Goal: Task Accomplishment & Management: Manage account settings

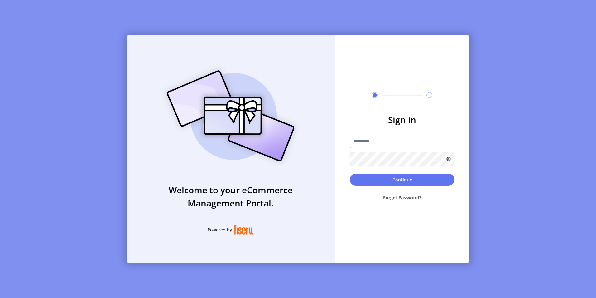
click at [392, 144] on input "text" at bounding box center [402, 140] width 105 height 14
type input "**********"
click at [350, 173] on button "Continue" at bounding box center [402, 179] width 105 height 12
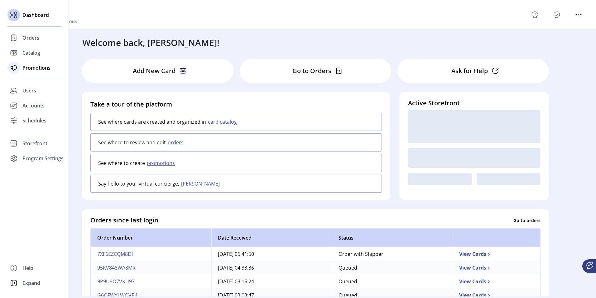
click at [33, 66] on span "Promotions" at bounding box center [36, 67] width 28 height 7
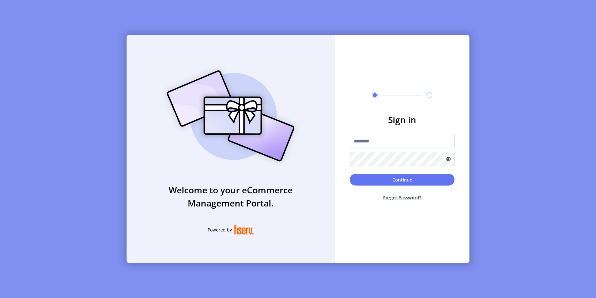
click at [393, 149] on div at bounding box center [402, 149] width 105 height 32
click at [389, 146] on input "text" at bounding box center [402, 140] width 105 height 14
type input "**********"
click at [350, 173] on button "Continue" at bounding box center [402, 179] width 105 height 12
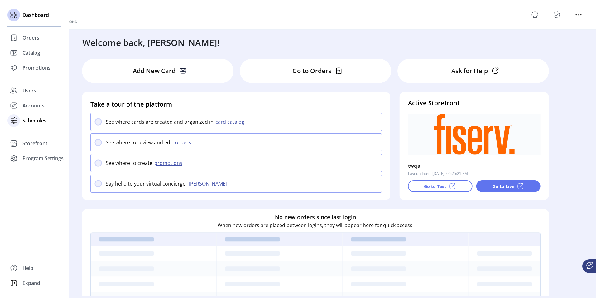
click at [24, 119] on span "Schedules" at bounding box center [34, 120] width 24 height 7
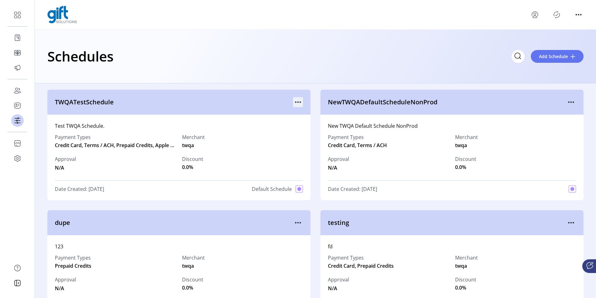
click at [293, 99] on icon "menu" at bounding box center [298, 102] width 10 height 10
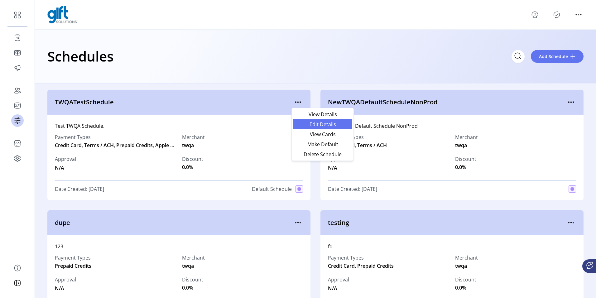
click at [304, 124] on span "Edit Details" at bounding box center [323, 124] width 52 height 5
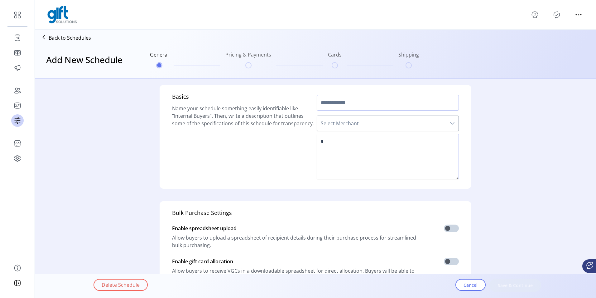
type input "**********"
type textarea "**********"
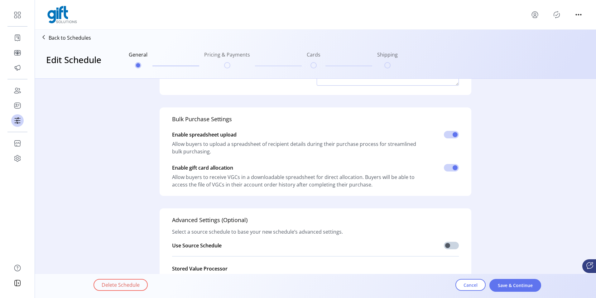
scroll to position [147, 0]
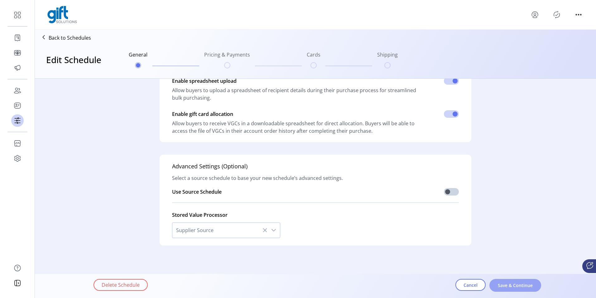
click at [526, 280] on button "Save & Continue" at bounding box center [516, 285] width 52 height 13
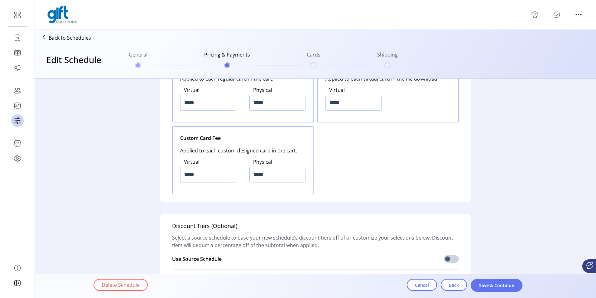
scroll to position [869, 0]
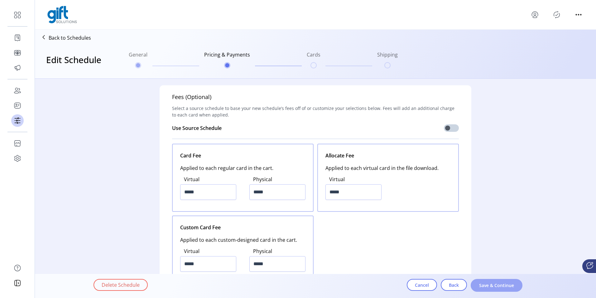
click at [501, 287] on span "Save & Continue" at bounding box center [497, 285] width 36 height 7
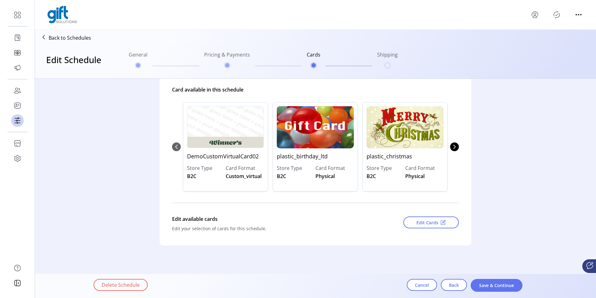
scroll to position [82, 0]
click at [502, 286] on span "Save & Continue" at bounding box center [497, 285] width 36 height 7
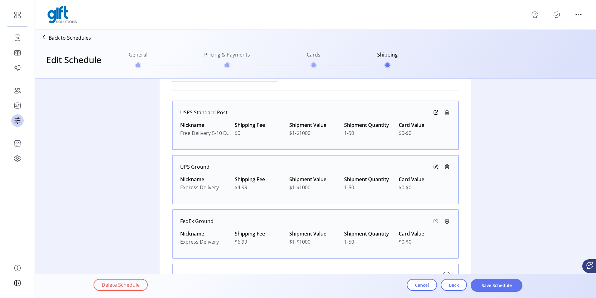
click at [433, 110] on icon at bounding box center [435, 112] width 7 height 7
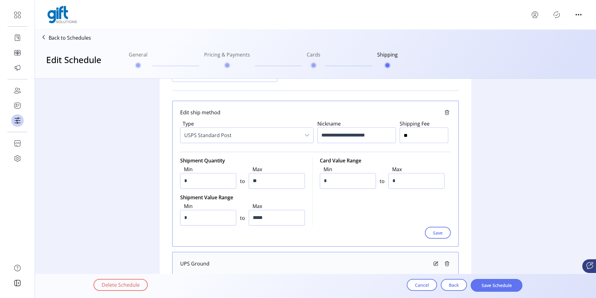
click at [410, 138] on input "**" at bounding box center [424, 135] width 49 height 16
type input "***"
click at [442, 233] on button "Save" at bounding box center [438, 232] width 26 height 12
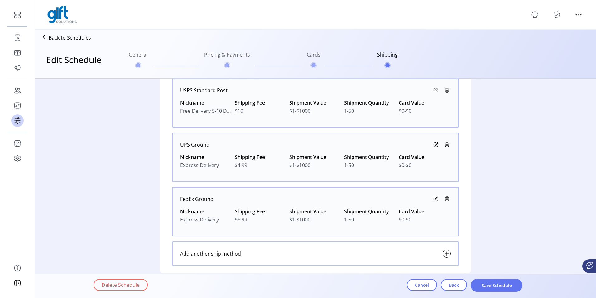
scroll to position [132, 0]
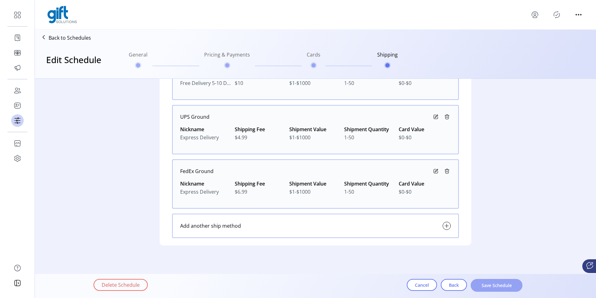
click at [485, 280] on button "Save Schedule" at bounding box center [497, 285] width 52 height 13
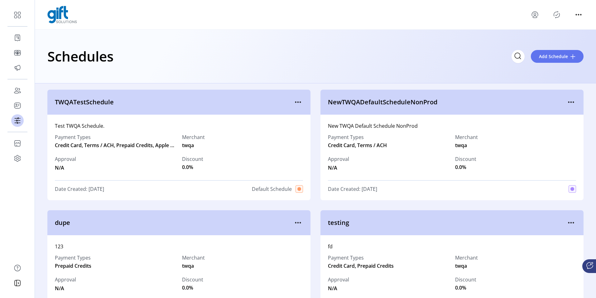
click at [560, 14] on icon "Publisher Panel" at bounding box center [557, 14] width 6 height 7
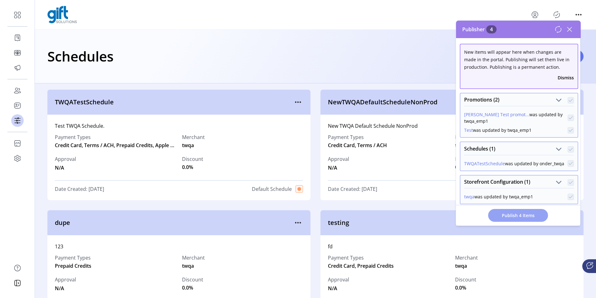
click at [517, 217] on span "Publish 4 Items" at bounding box center [519, 215] width 44 height 7
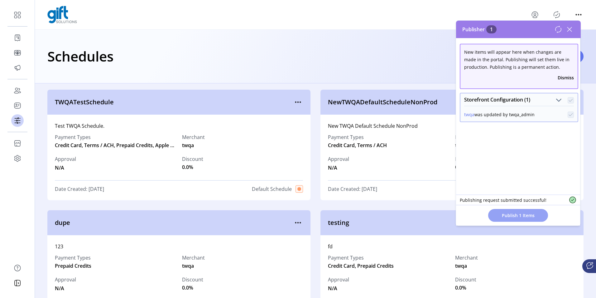
click at [523, 218] on span "Publish 1 Items" at bounding box center [519, 215] width 44 height 7
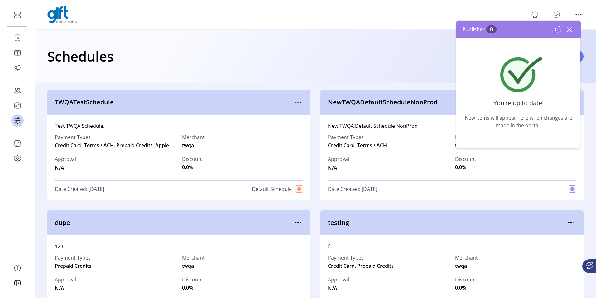
click at [569, 28] on icon at bounding box center [570, 29] width 4 height 4
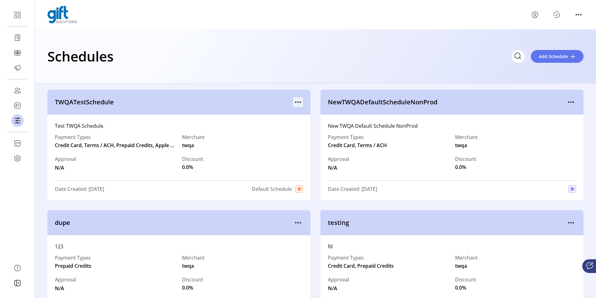
click at [297, 99] on icon "menu" at bounding box center [298, 102] width 10 height 10
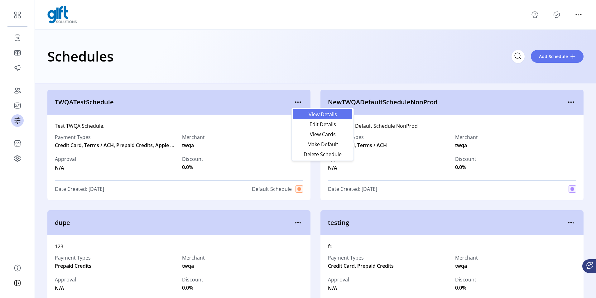
click at [307, 114] on span "View Details" at bounding box center [323, 114] width 52 height 5
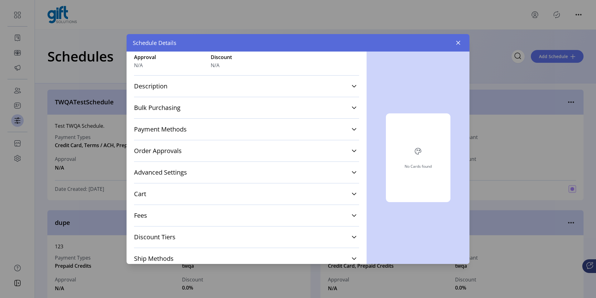
scroll to position [97, 0]
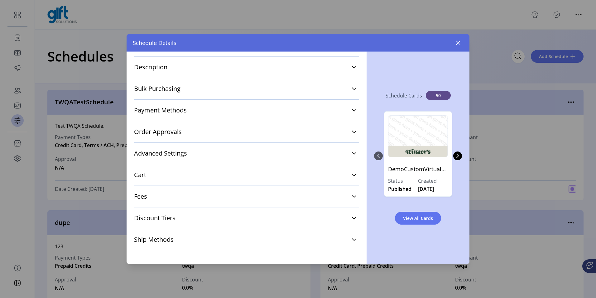
click at [167, 188] on div "Fees Physical Card Fee $3.59 Virtual Card Fee $0 Allocate Fee $2.1 Custom Physi…" at bounding box center [246, 196] width 225 height 22
click at [196, 200] on link "Fees" at bounding box center [246, 196] width 225 height 14
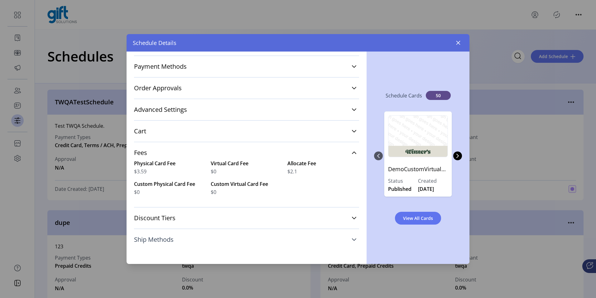
click at [200, 236] on link "Ship Methods" at bounding box center [246, 239] width 225 height 14
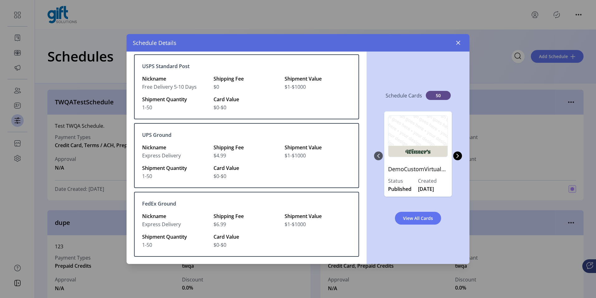
scroll to position [327, 0]
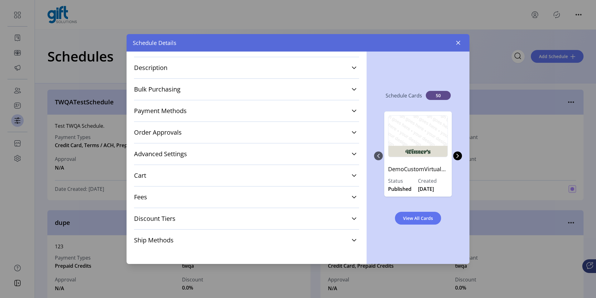
scroll to position [97, 0]
click at [165, 240] on span "Ship Methods" at bounding box center [154, 239] width 40 height 6
click at [172, 217] on span "Discount Tiers" at bounding box center [154, 218] width 41 height 6
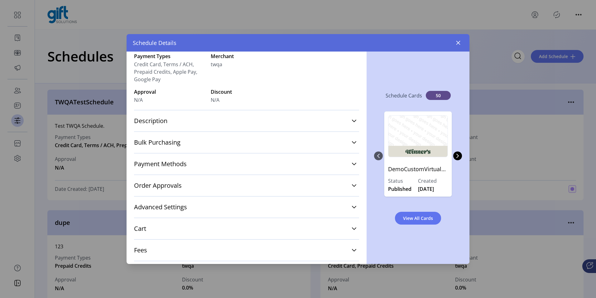
scroll to position [0, 0]
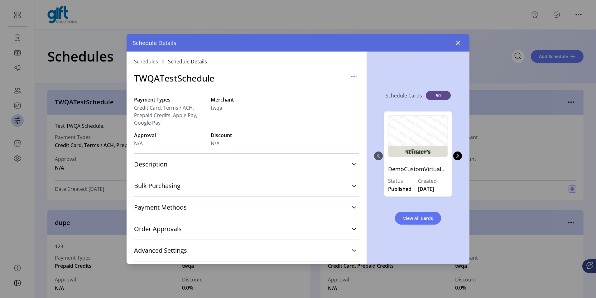
click at [345, 76] on div "TWQATestSchedule" at bounding box center [246, 78] width 225 height 28
click at [351, 79] on icon "button" at bounding box center [354, 76] width 10 height 10
click at [355, 93] on link "Edit Details" at bounding box center [377, 89] width 59 height 10
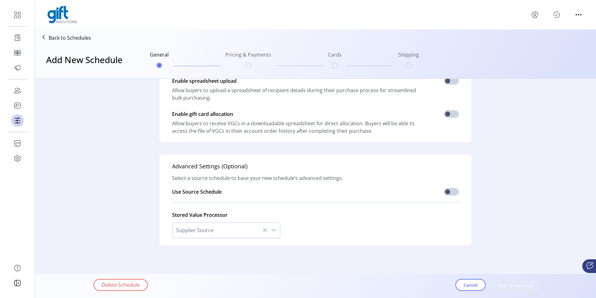
type input "**********"
type textarea "**********"
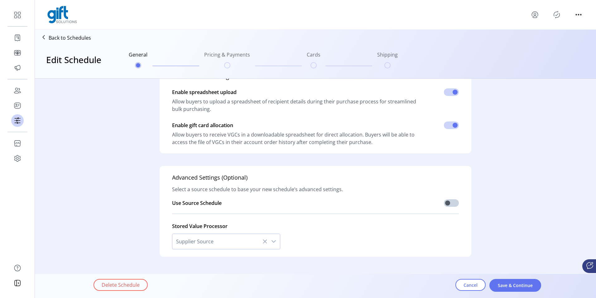
scroll to position [147, 0]
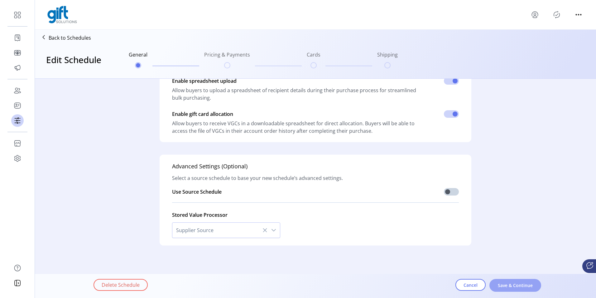
click at [510, 285] on span "Save & Continue" at bounding box center [516, 285] width 36 height 7
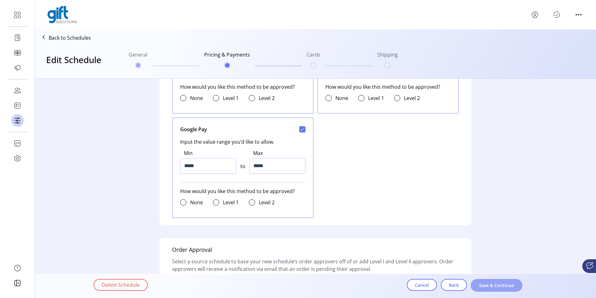
click at [497, 283] on span "Save & Continue" at bounding box center [497, 285] width 36 height 7
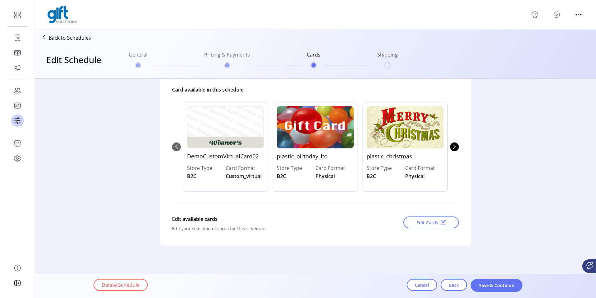
scroll to position [82, 0]
click at [495, 286] on span "Save & Continue" at bounding box center [497, 285] width 36 height 7
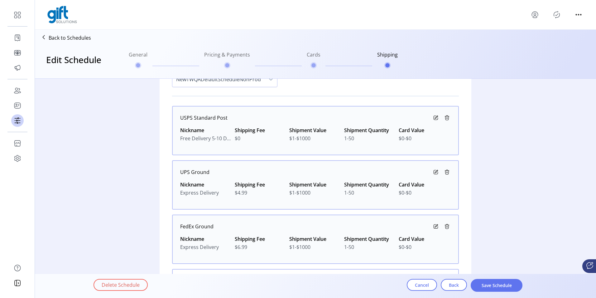
scroll to position [69, 0]
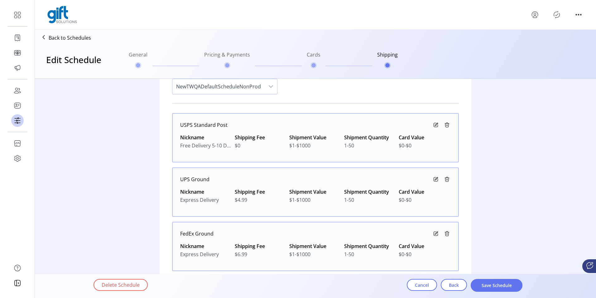
click at [435, 122] on icon at bounding box center [435, 124] width 7 height 7
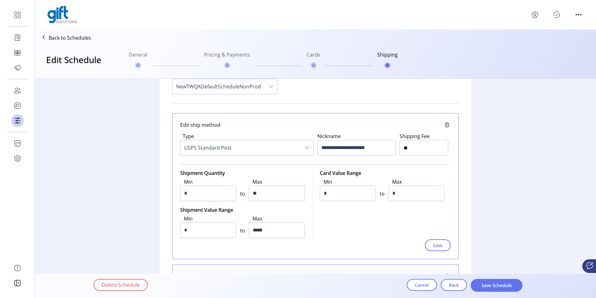
click at [408, 149] on input "**" at bounding box center [424, 148] width 49 height 16
type input "***"
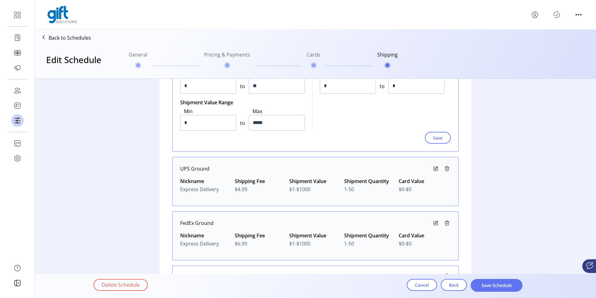
scroll to position [194, 0]
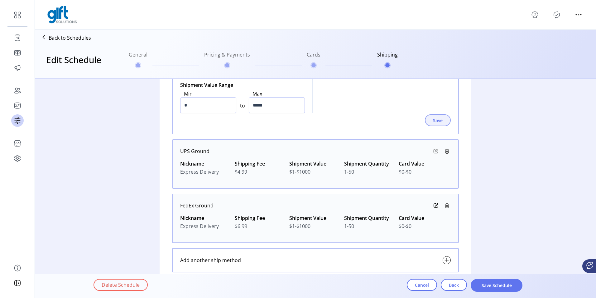
click at [437, 120] on span "Save" at bounding box center [438, 120] width 10 height 7
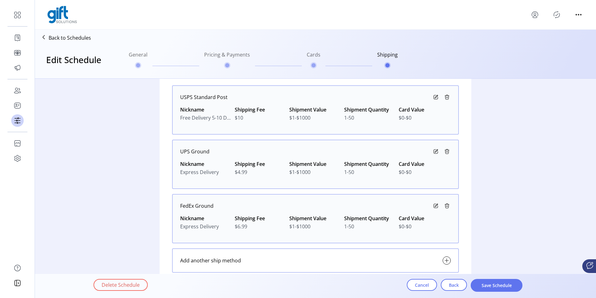
scroll to position [97, 0]
click at [482, 284] on span "Save Schedule" at bounding box center [497, 285] width 36 height 7
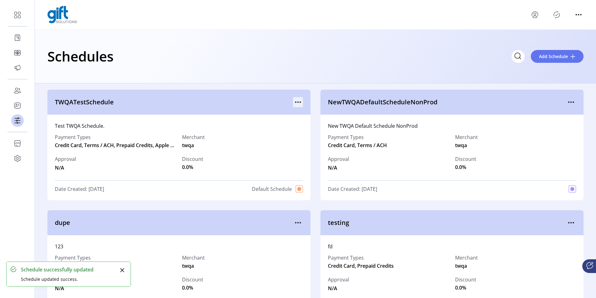
click at [298, 101] on icon "menu" at bounding box center [298, 102] width 10 height 10
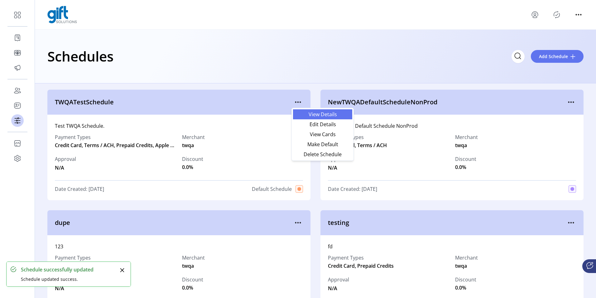
click at [308, 119] on link "View Details" at bounding box center [322, 114] width 59 height 10
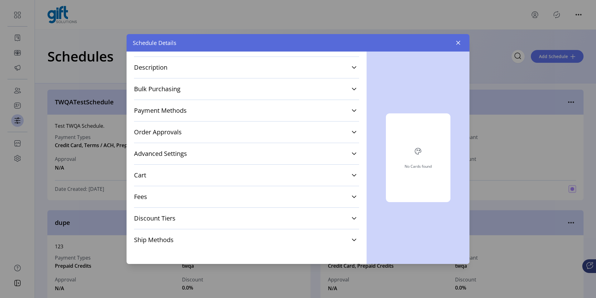
scroll to position [97, 0]
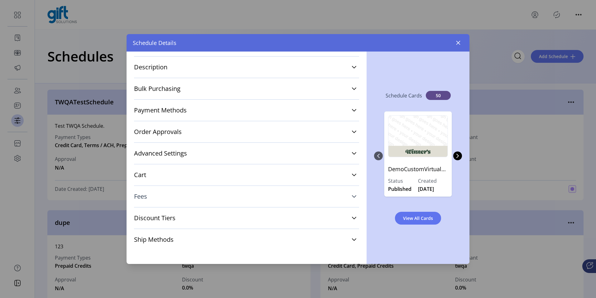
click at [151, 200] on link "Fees" at bounding box center [246, 196] width 225 height 14
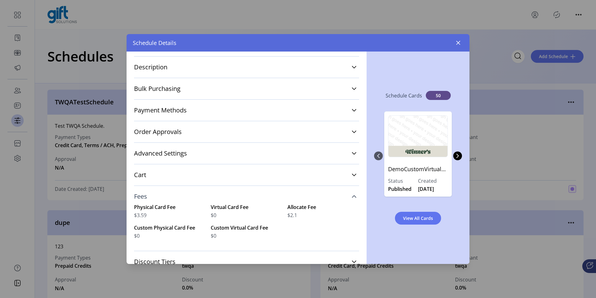
click at [151, 200] on link "Fees" at bounding box center [246, 196] width 225 height 14
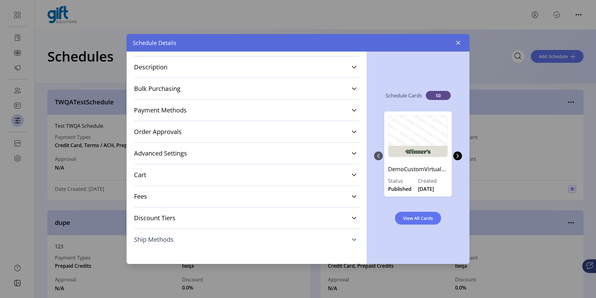
click at [157, 238] on span "Ship Methods" at bounding box center [154, 239] width 40 height 6
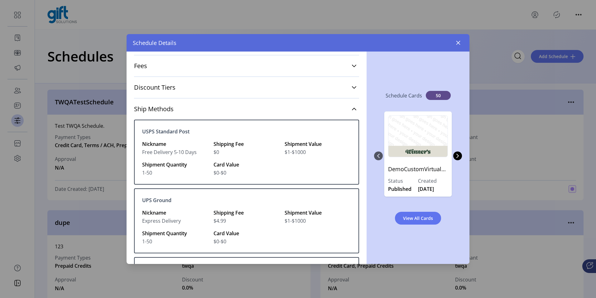
scroll to position [189, 0]
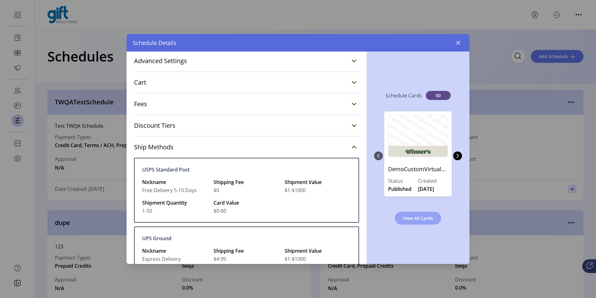
click at [414, 216] on span "View All Cards" at bounding box center [418, 218] width 30 height 7
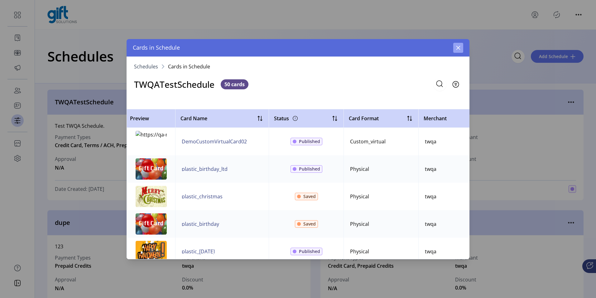
click at [457, 50] on icon "button" at bounding box center [458, 47] width 5 height 5
